Goal: Information Seeking & Learning: Understand process/instructions

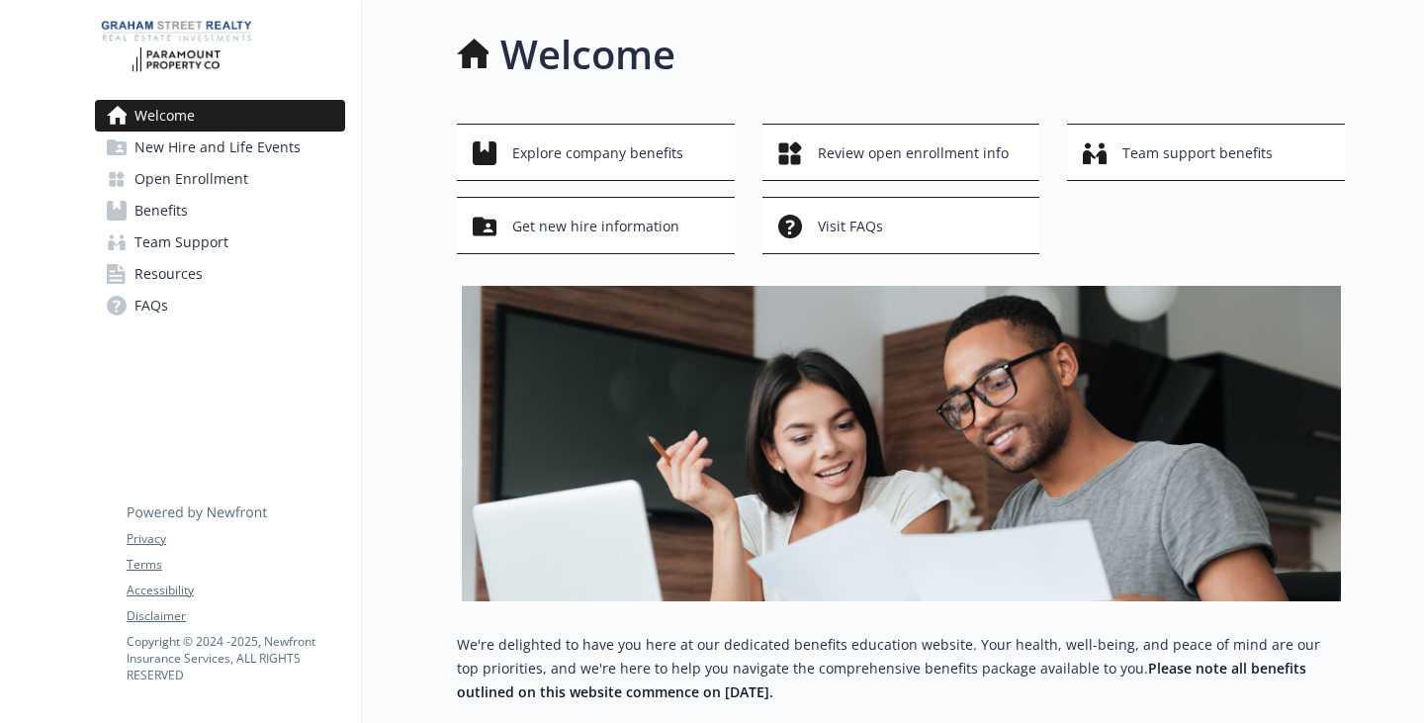
click at [217, 163] on span "New Hire and Life Events" at bounding box center [217, 147] width 166 height 32
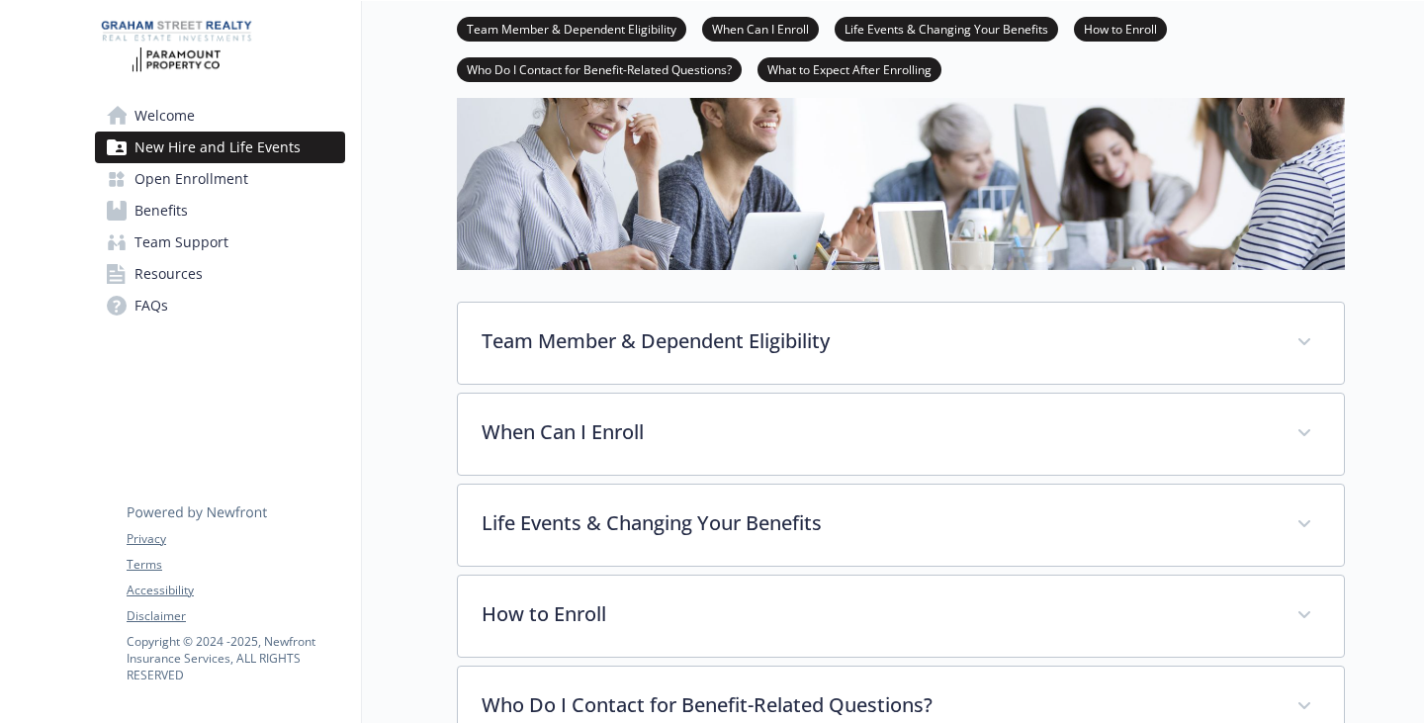
scroll to position [297, 0]
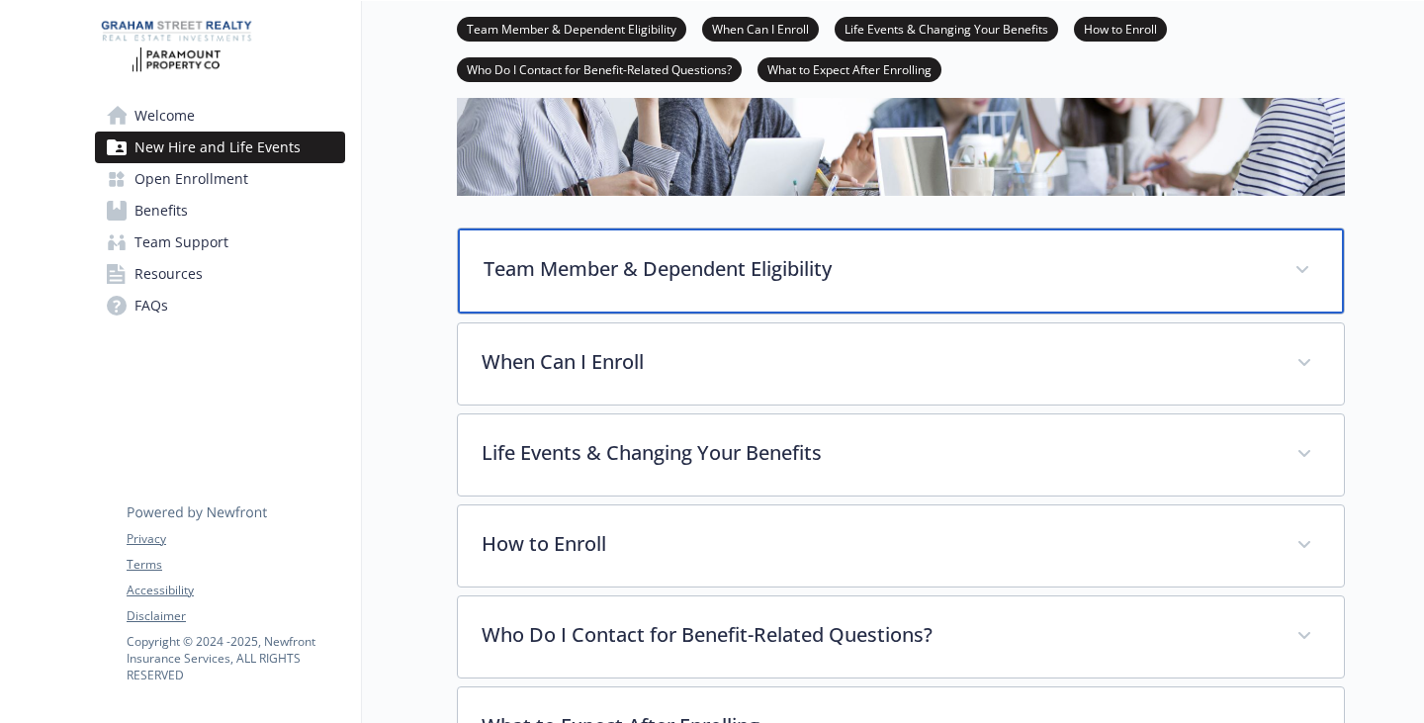
click at [666, 284] on p "Team Member & Dependent Eligibility" at bounding box center [876, 269] width 787 height 30
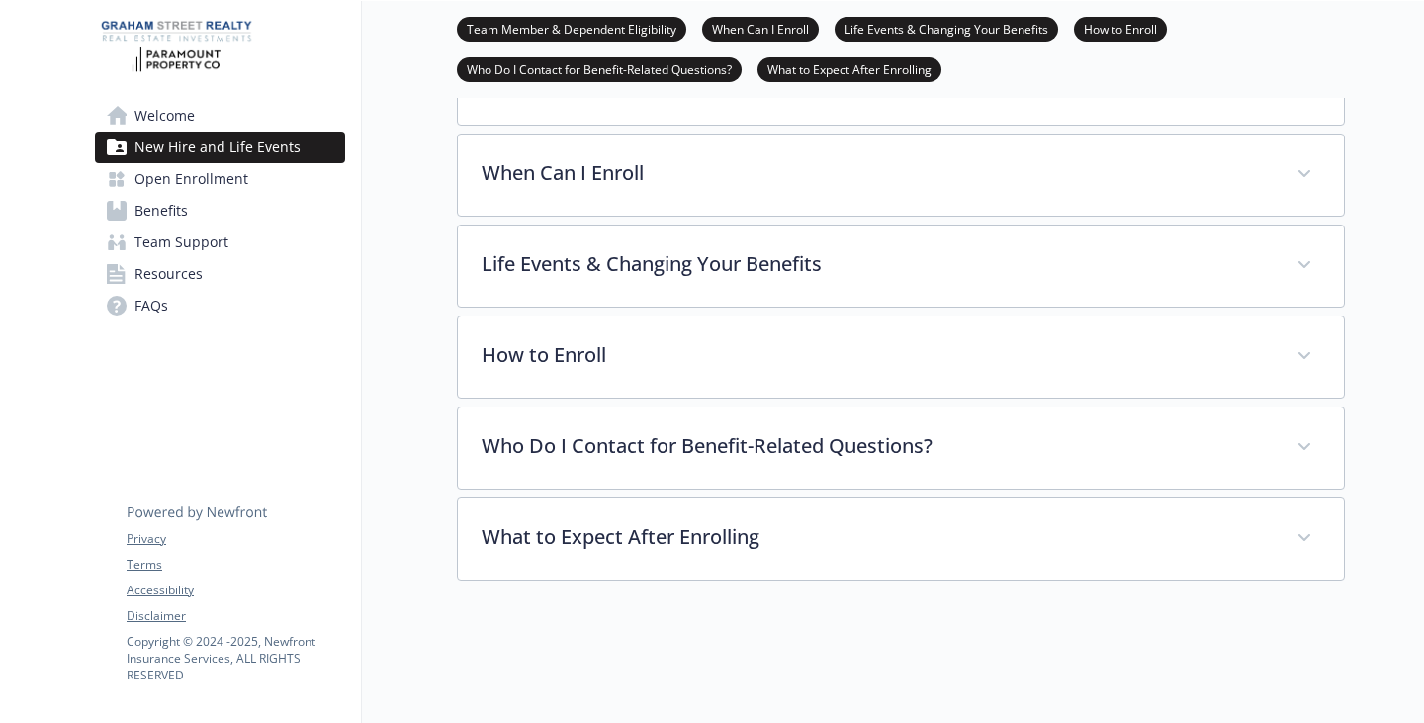
scroll to position [1285, 0]
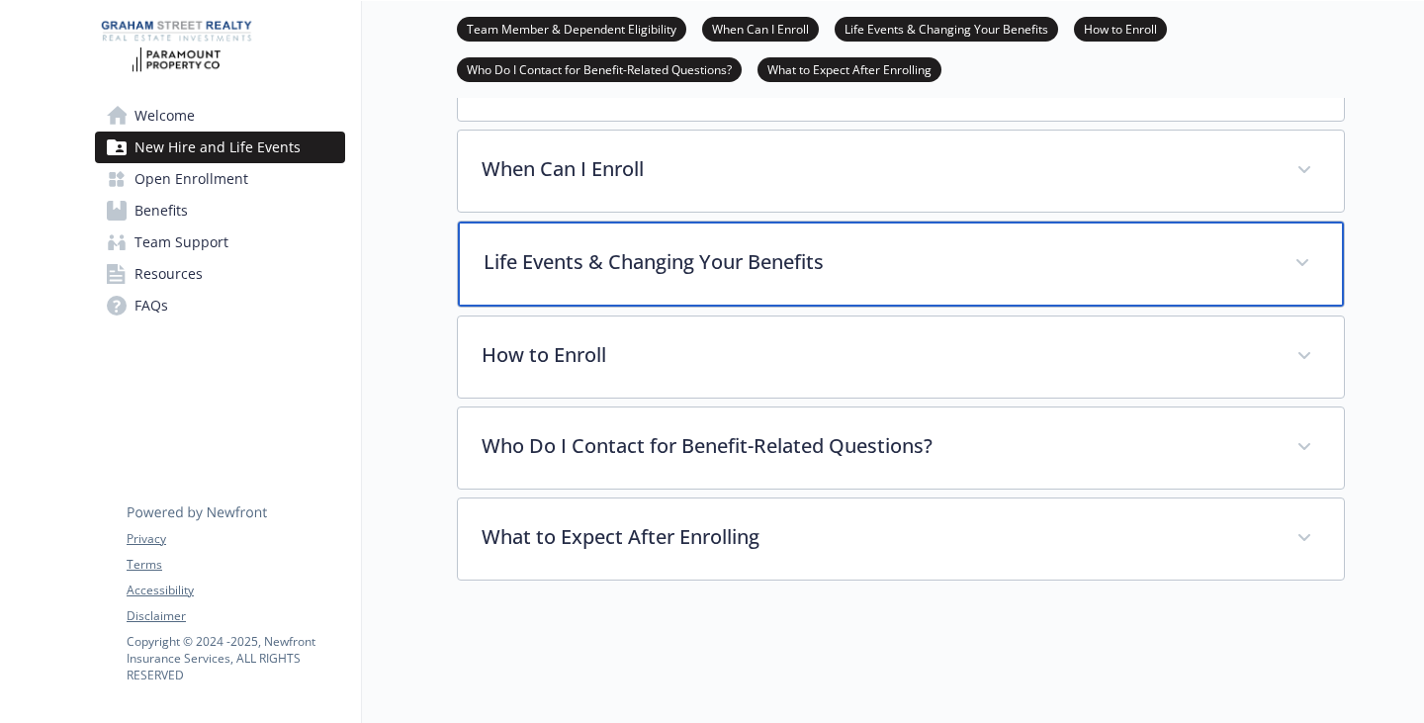
click at [646, 221] on div "Life Events & Changing Your Benefits" at bounding box center [901, 263] width 886 height 85
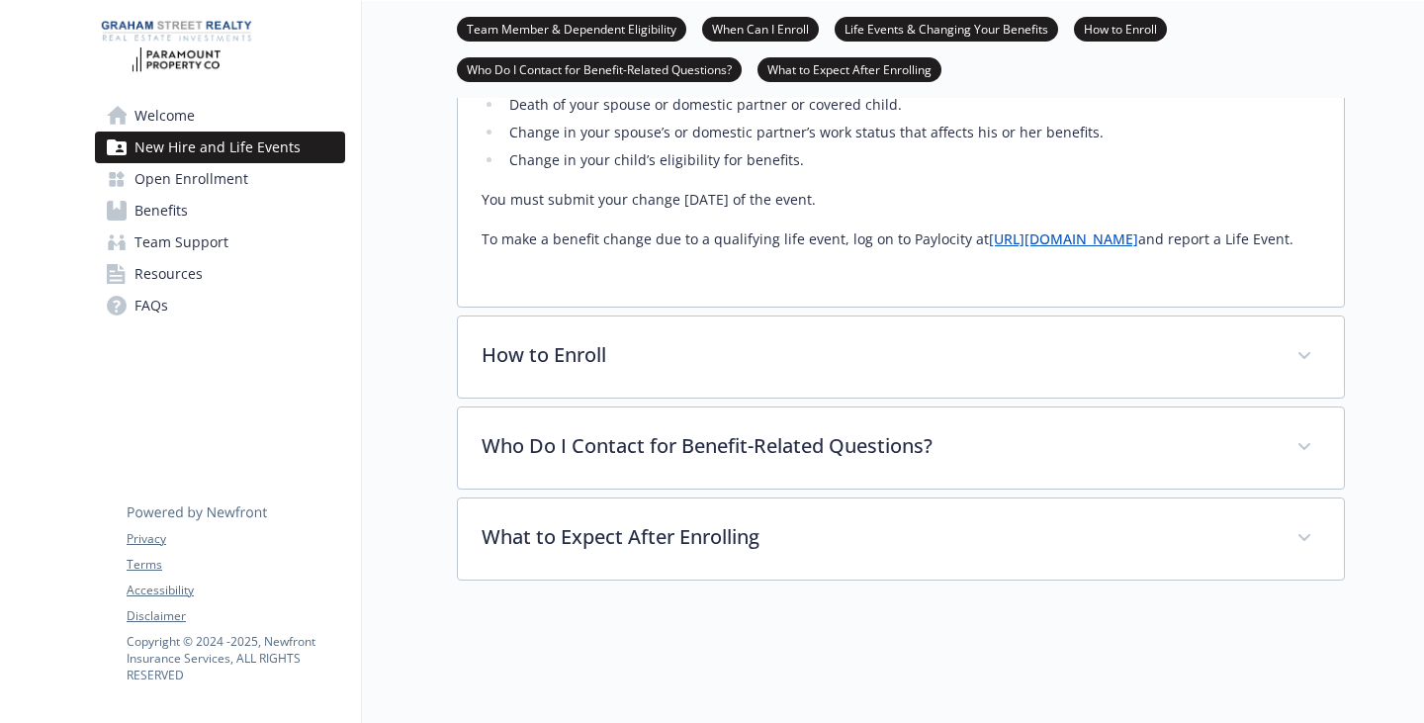
scroll to position [1825, 0]
click at [193, 258] on span "Team Support" at bounding box center [181, 242] width 94 height 32
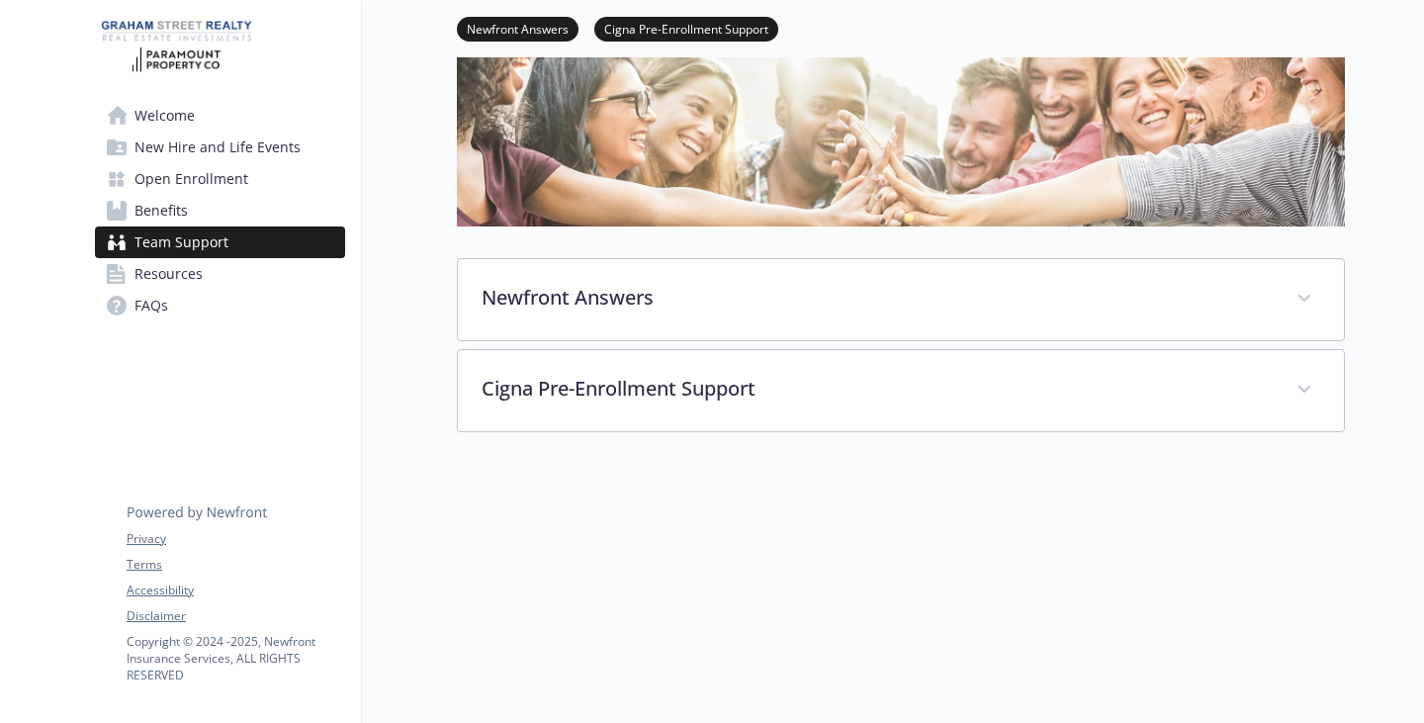
scroll to position [315, 0]
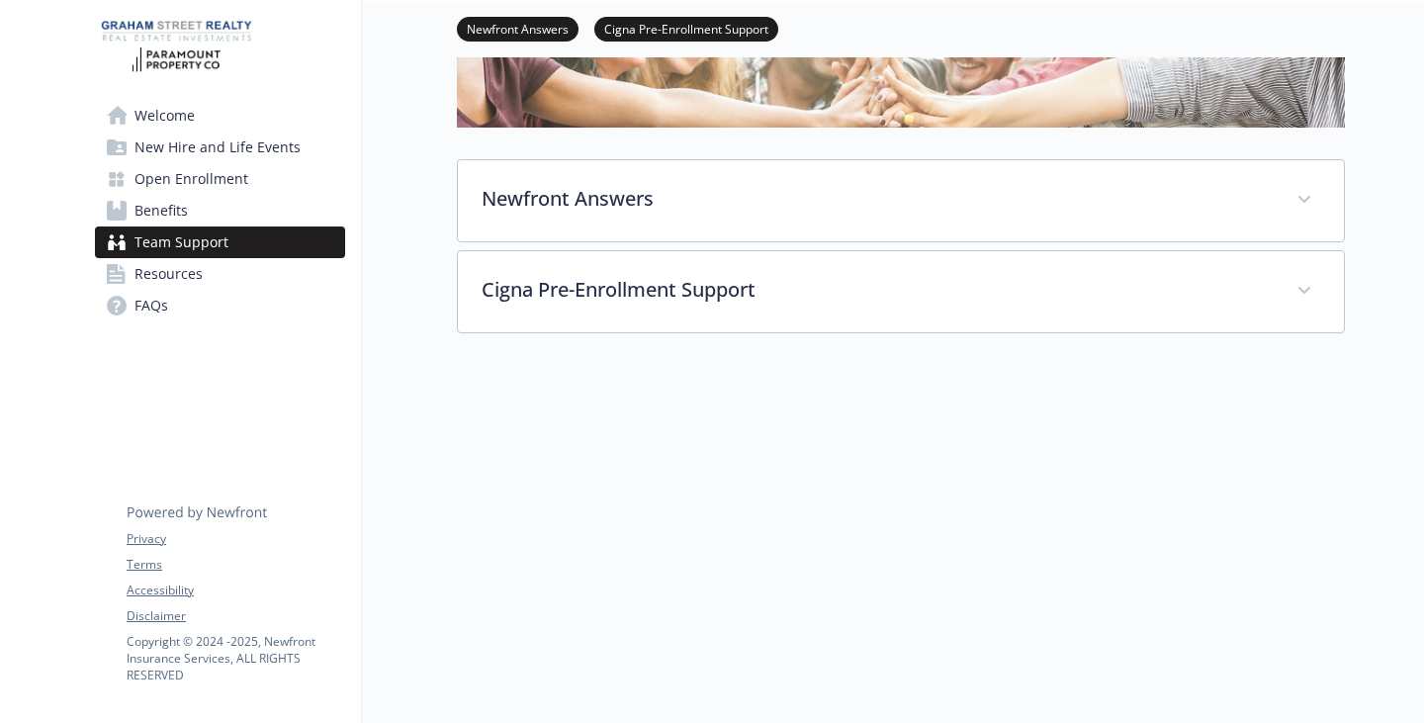
click at [233, 226] on link "Benefits" at bounding box center [220, 211] width 250 height 32
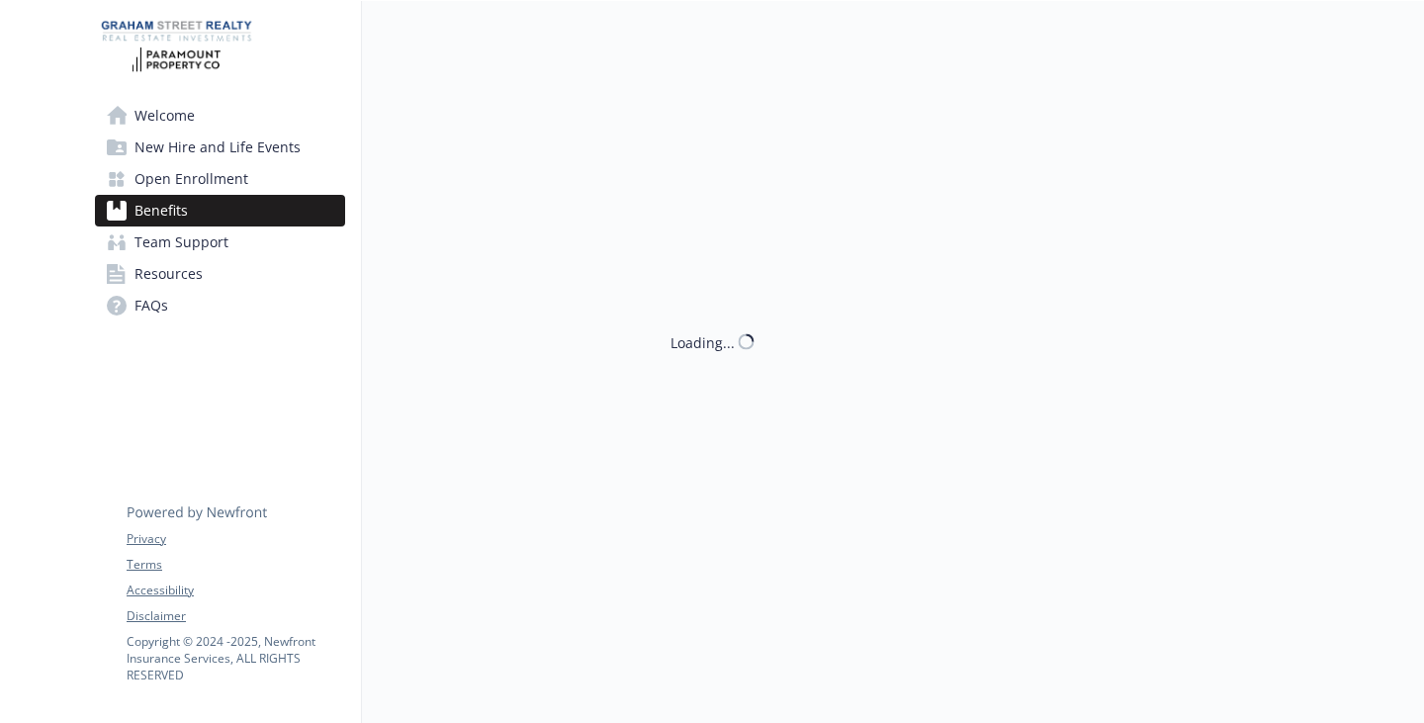
scroll to position [16, 0]
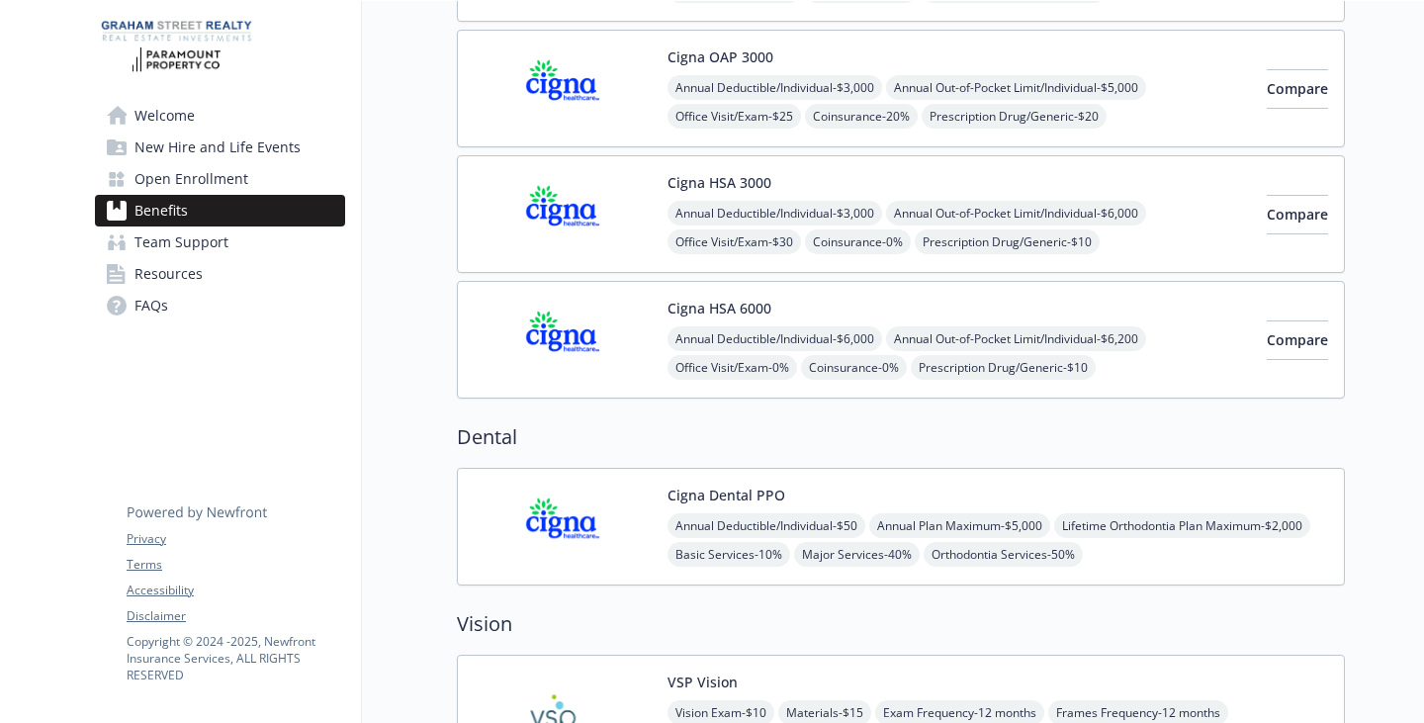
click at [237, 195] on span "Open Enrollment" at bounding box center [191, 179] width 114 height 32
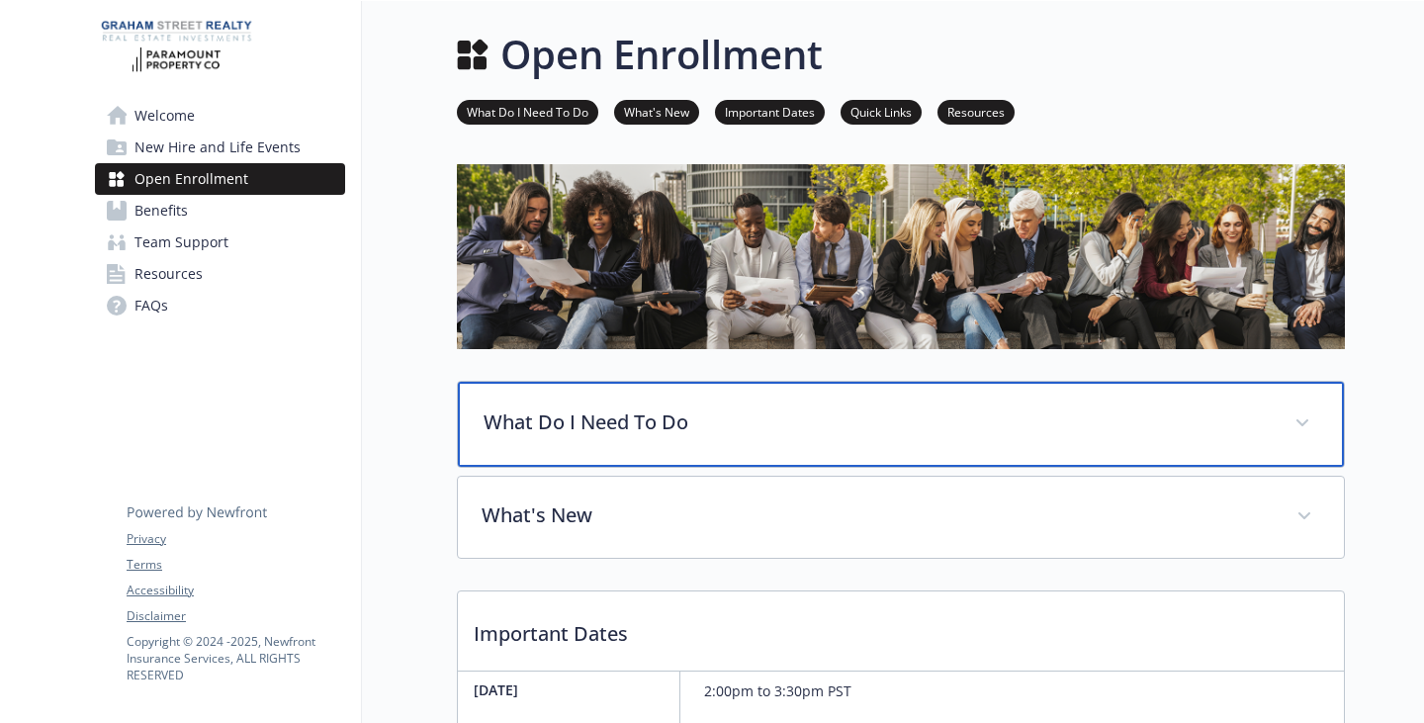
click at [565, 437] on p "What Do I Need To Do" at bounding box center [876, 422] width 787 height 30
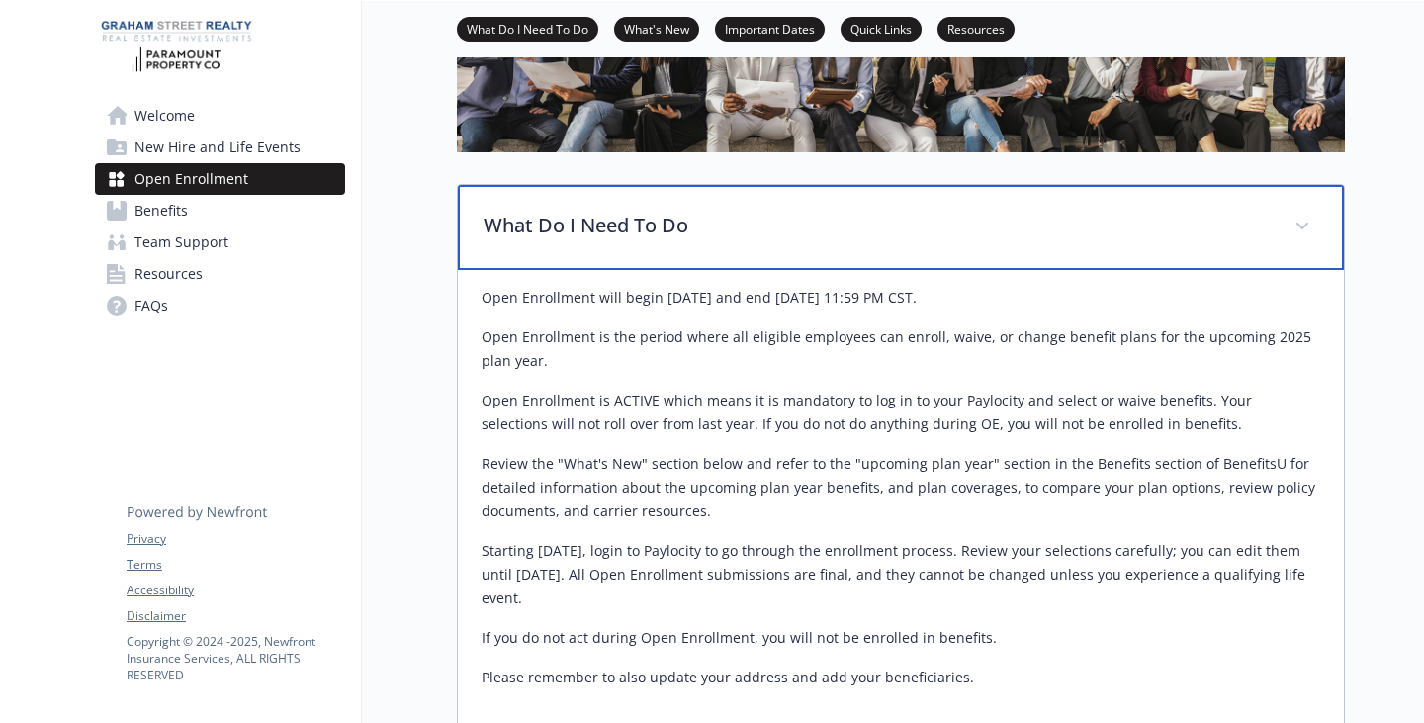
scroll to position [198, 0]
